Goal: Information Seeking & Learning: Learn about a topic

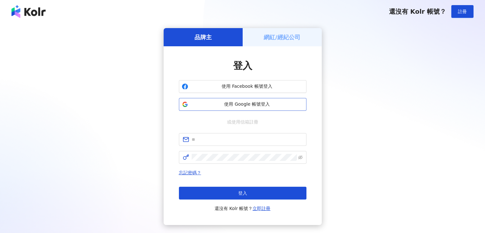
click at [249, 109] on button "使用 Google 帳號登入" at bounding box center [242, 104] width 127 height 13
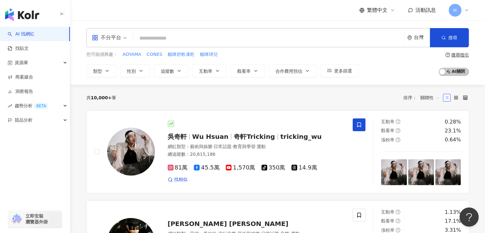
click at [178, 38] on input "search" at bounding box center [269, 38] width 266 height 12
paste input "**********"
type input "**********"
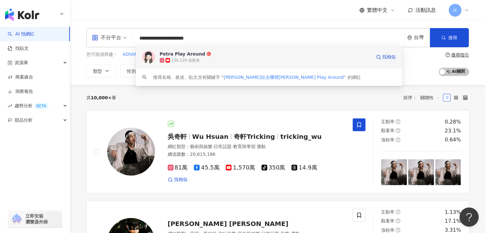
click at [202, 60] on div "130,129 追蹤者" at bounding box center [265, 60] width 211 height 6
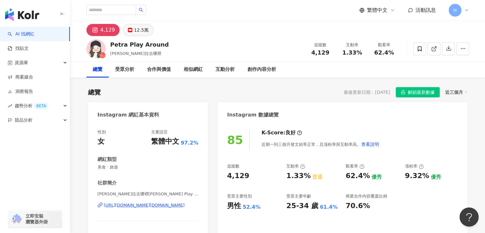
click at [144, 32] on div "12.5萬" at bounding box center [141, 29] width 14 height 9
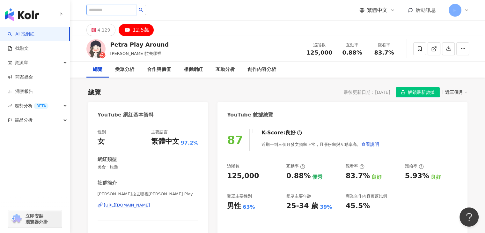
click at [99, 7] on input "search" at bounding box center [111, 10] width 50 height 10
paste input "*********"
type input "*********"
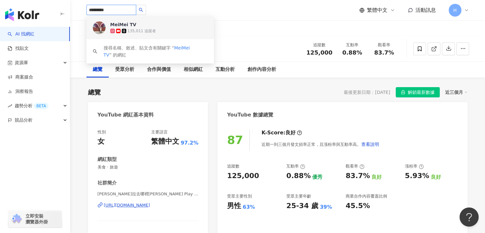
click at [146, 31] on div "135,011 追蹤者" at bounding box center [141, 30] width 28 height 5
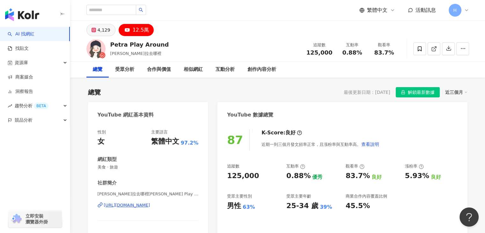
click at [106, 34] on button "4,129" at bounding box center [100, 30] width 29 height 12
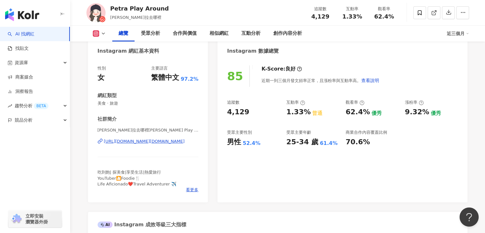
scroll to position [96, 0]
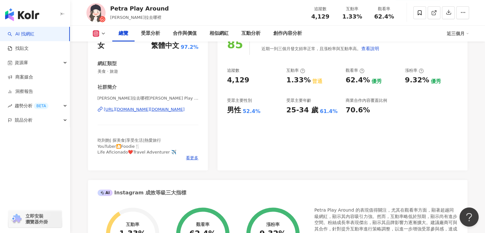
click at [150, 112] on div "[URL][DOMAIN_NAME][DOMAIN_NAME]" at bounding box center [144, 109] width 81 height 6
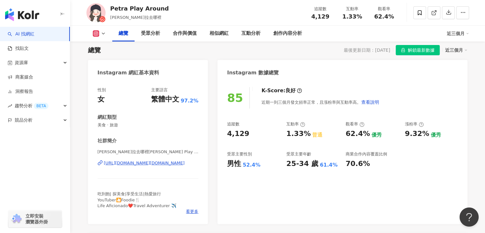
scroll to position [0, 0]
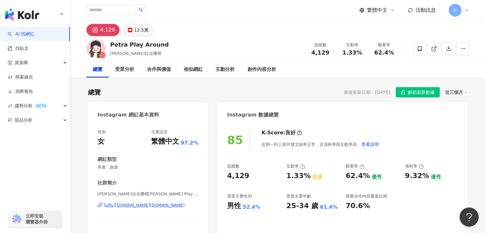
click at [134, 31] on div "12.5萬" at bounding box center [141, 29] width 14 height 9
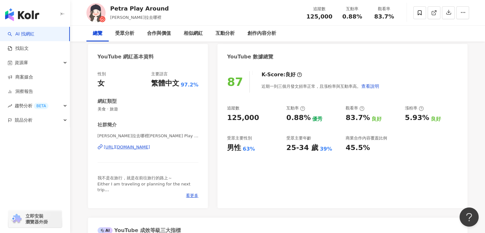
scroll to position [64, 0]
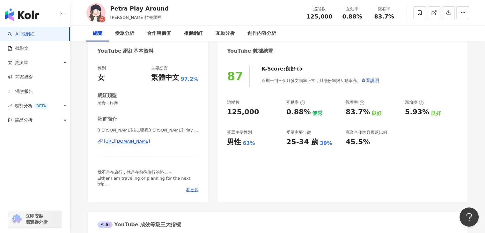
drag, startPoint x: 292, startPoint y: 145, endPoint x: 487, endPoint y: 98, distance: 200.9
click at [334, 147] on div "87 K-Score : 良好 近期一到三個月發文頻率正常，且漲粉率與互動率高。 查看說明 追蹤數 125,000 互動率 0.88% 優秀 觀看率 83.7…" at bounding box center [341, 130] width 249 height 143
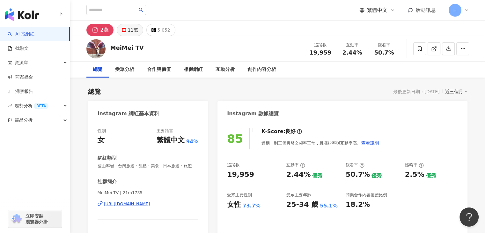
click at [133, 31] on div "11萬" at bounding box center [133, 29] width 10 height 9
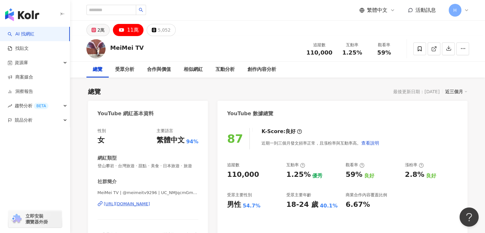
click at [95, 32] on button "2萬" at bounding box center [98, 30] width 24 height 12
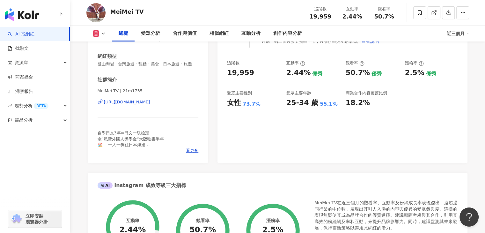
scroll to position [32, 0]
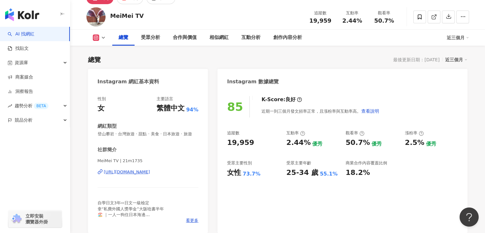
click at [139, 170] on div "https://www.instagram.com/21m1735/" at bounding box center [127, 172] width 46 height 6
